Goal: Transaction & Acquisition: Purchase product/service

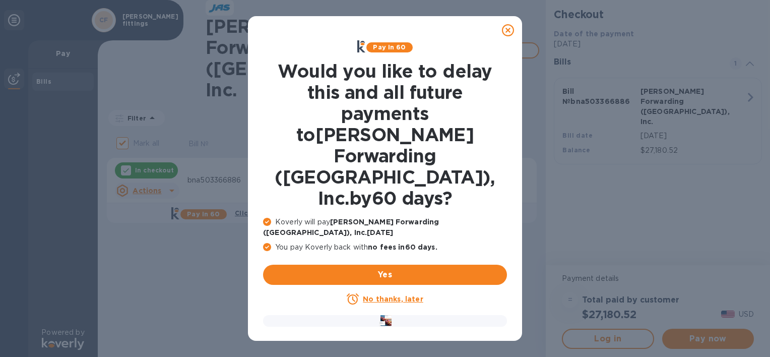
click at [512, 34] on icon at bounding box center [508, 30] width 12 height 12
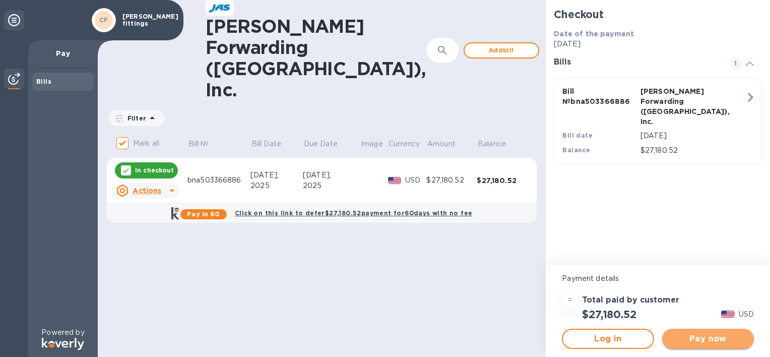
click at [712, 337] on span "Pay now" at bounding box center [708, 339] width 76 height 12
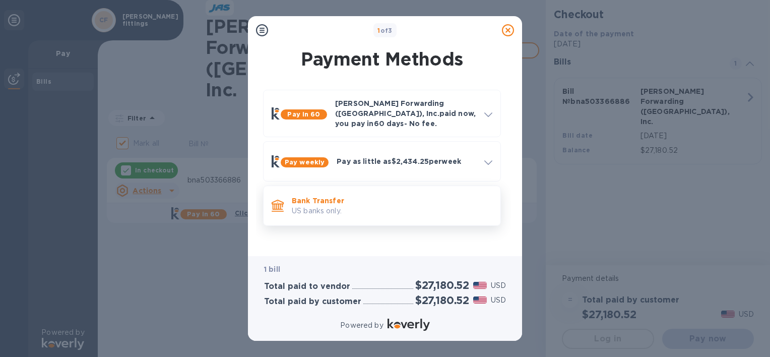
click at [373, 210] on div "Bank Transfer US banks only." at bounding box center [392, 206] width 209 height 29
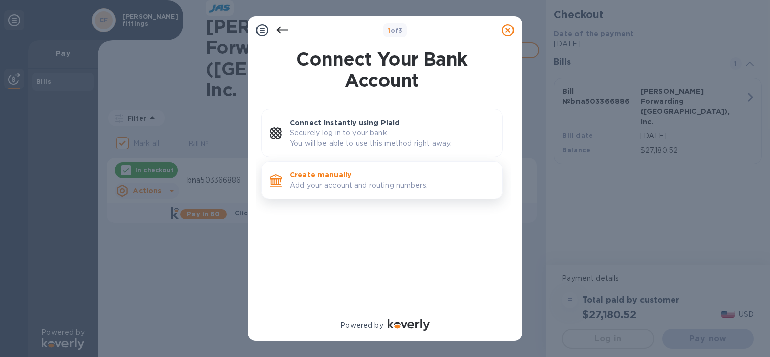
click at [345, 180] on p "Add your account and routing numbers." at bounding box center [392, 185] width 205 height 11
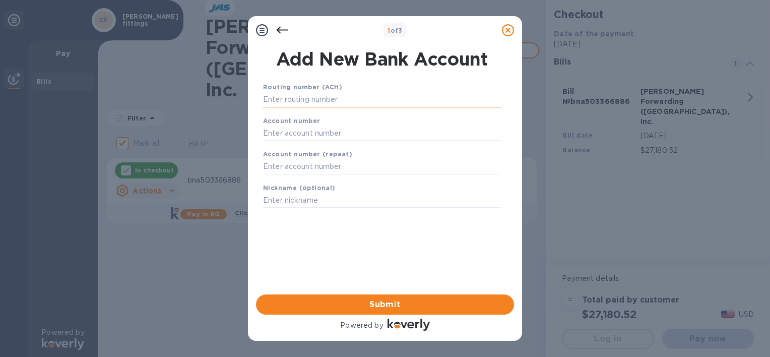
click at [320, 101] on input "text" at bounding box center [382, 99] width 238 height 15
type input "0313092955"
type input "76085600"
click at [438, 302] on span "Submit" at bounding box center [385, 304] width 242 height 12
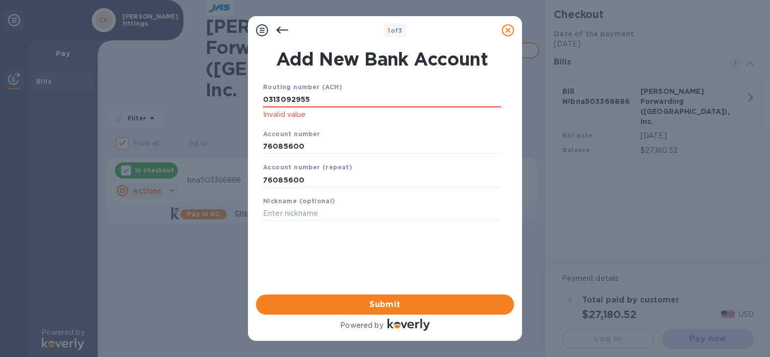
drag, startPoint x: 320, startPoint y: 102, endPoint x: 240, endPoint y: 93, distance: 80.1
click at [240, 93] on div "1 of 3 Add New Bank Account Routing number (ACH) [FINANCIAL_ID] Invalid value A…" at bounding box center [385, 178] width 770 height 357
type input "031302955"
click at [383, 304] on span "Submit" at bounding box center [385, 304] width 242 height 12
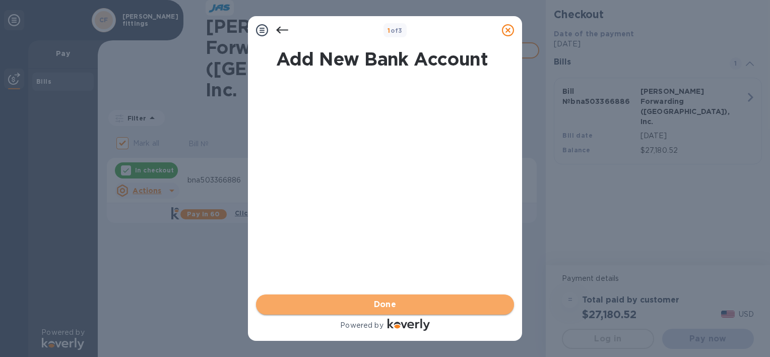
click at [383, 304] on span "Done" at bounding box center [385, 304] width 23 height 12
